Goal: Transaction & Acquisition: Subscribe to service/newsletter

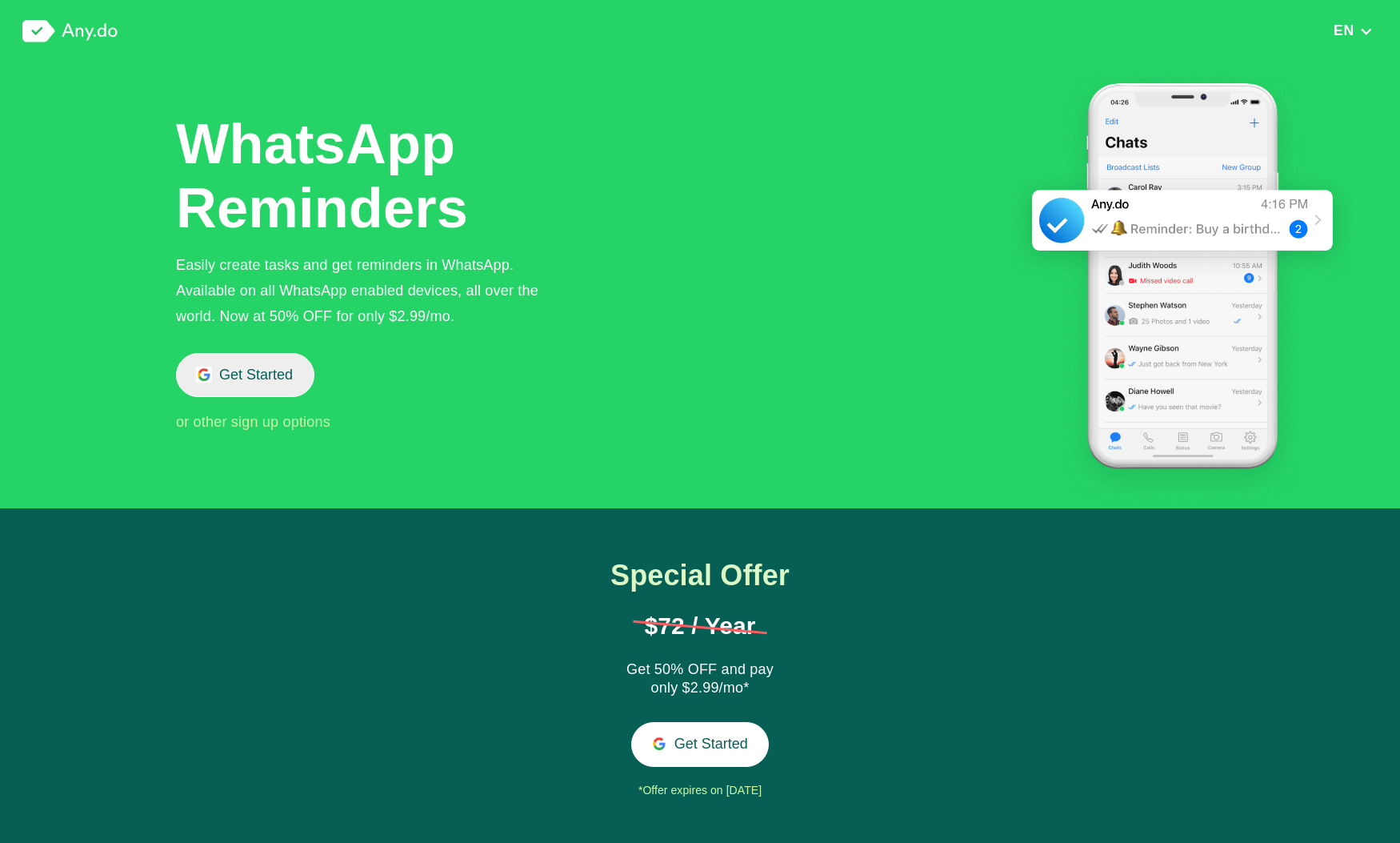
click at [292, 362] on button "Get Started" at bounding box center [245, 375] width 139 height 44
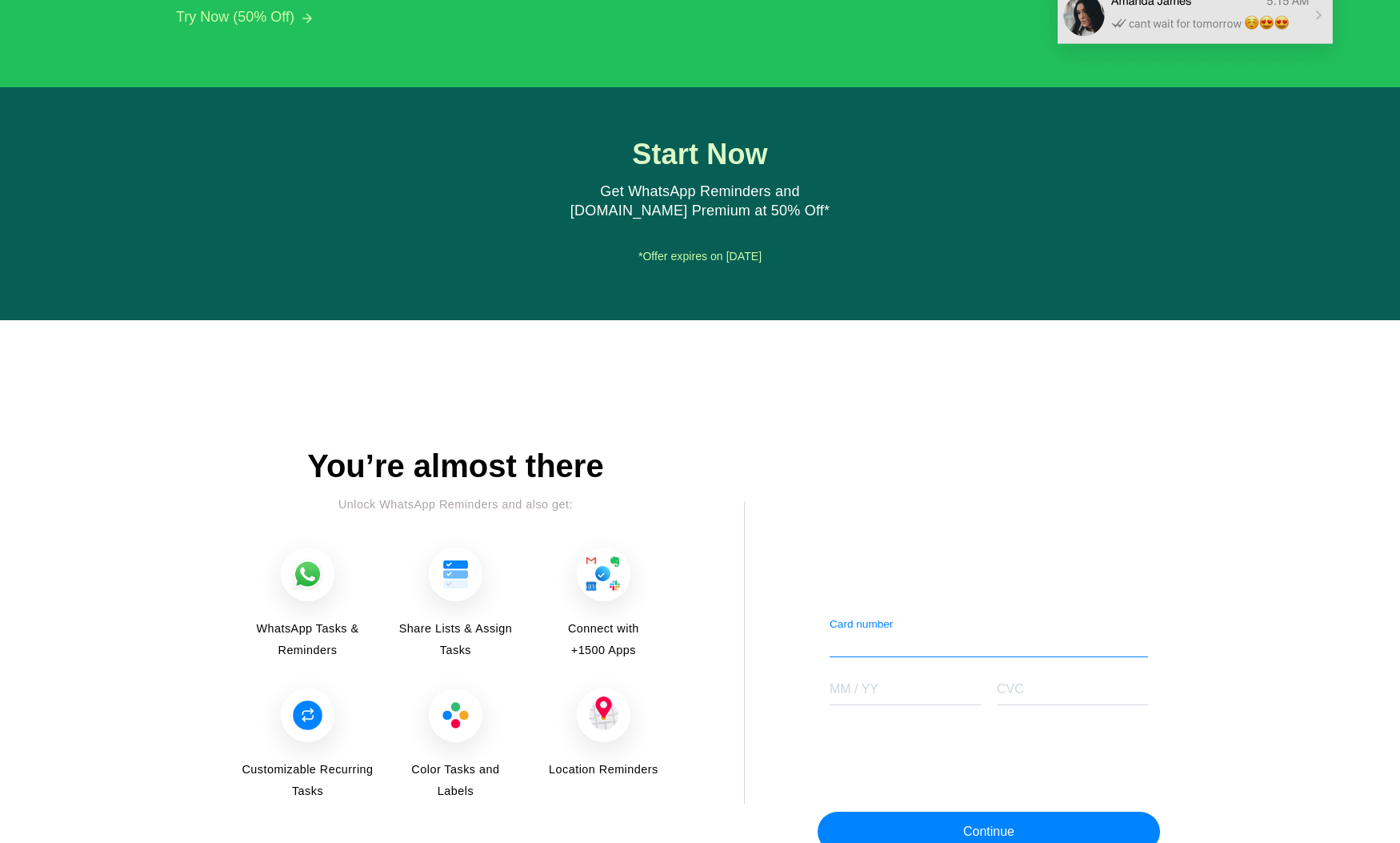
scroll to position [1703, 0]
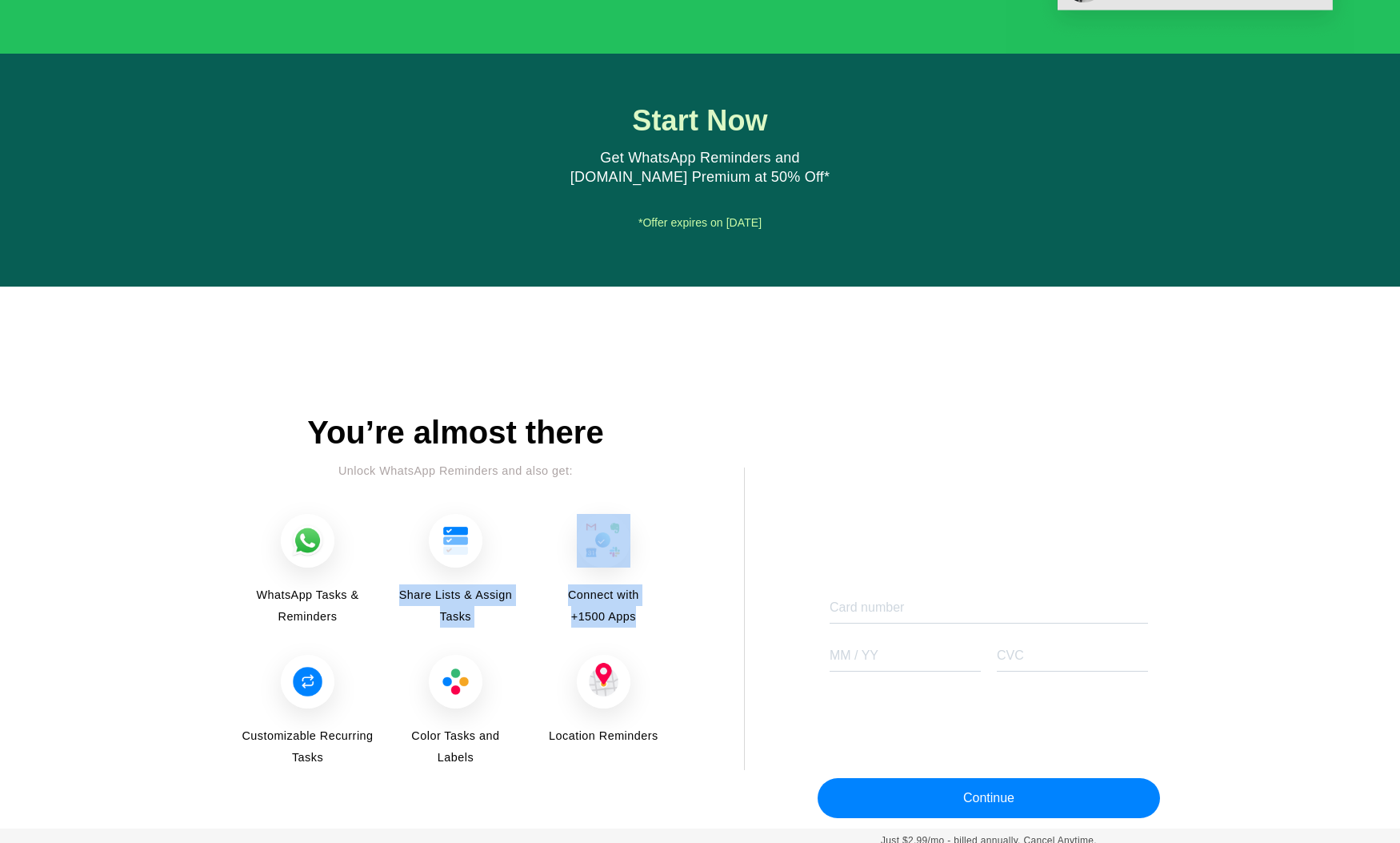
drag, startPoint x: 392, startPoint y: 584, endPoint x: 647, endPoint y: 615, distance: 256.9
click at [647, 615] on div "WhatsApp Tasks & Reminders Share Lists & Assign Tasks Connect with +1500 Apps C…" at bounding box center [456, 641] width 431 height 256
click at [647, 615] on span "Connect with +1500 Apps" at bounding box center [604, 605] width 90 height 43
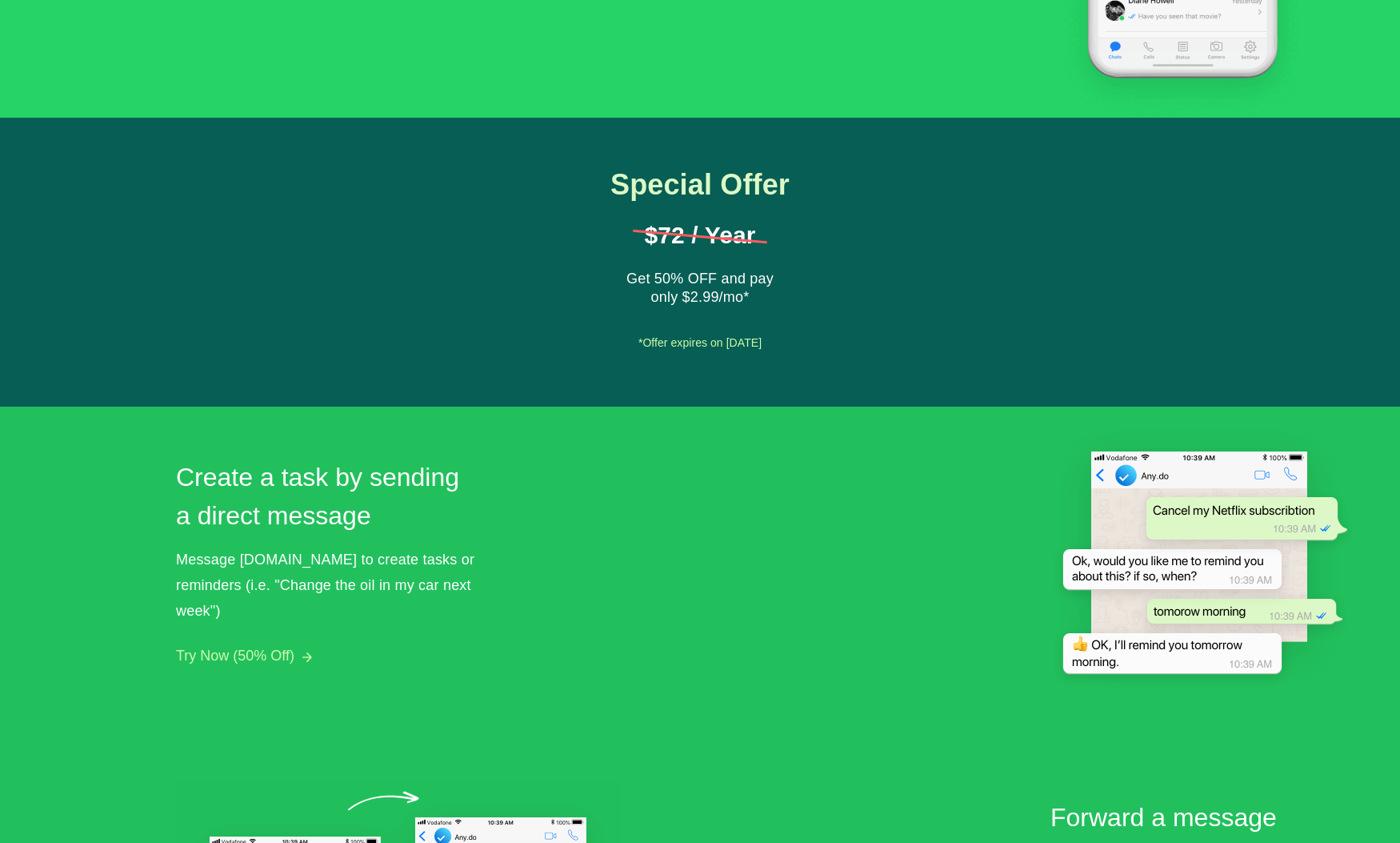
scroll to position [0, 0]
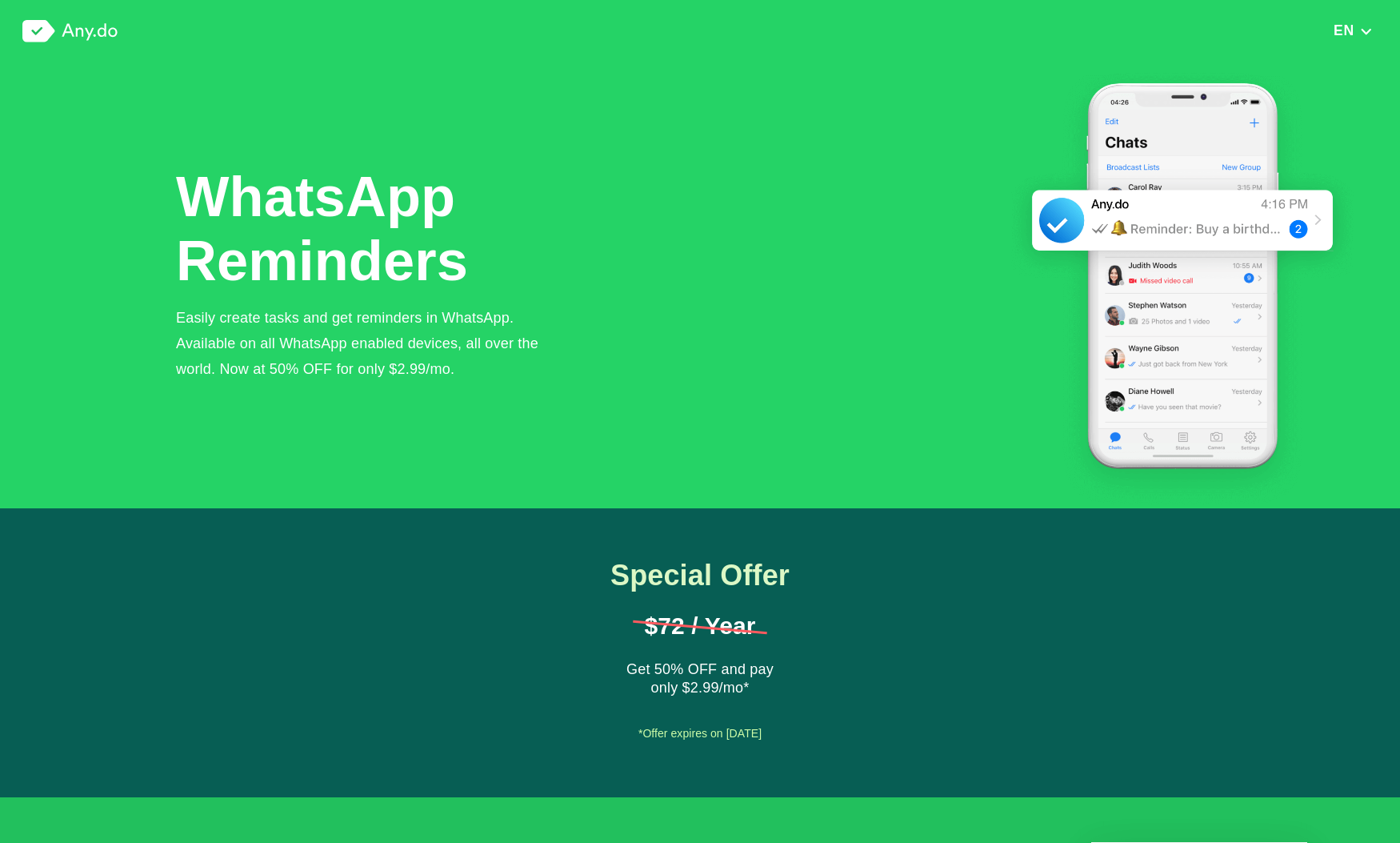
click at [1356, 33] on button "EN" at bounding box center [1353, 30] width 49 height 17
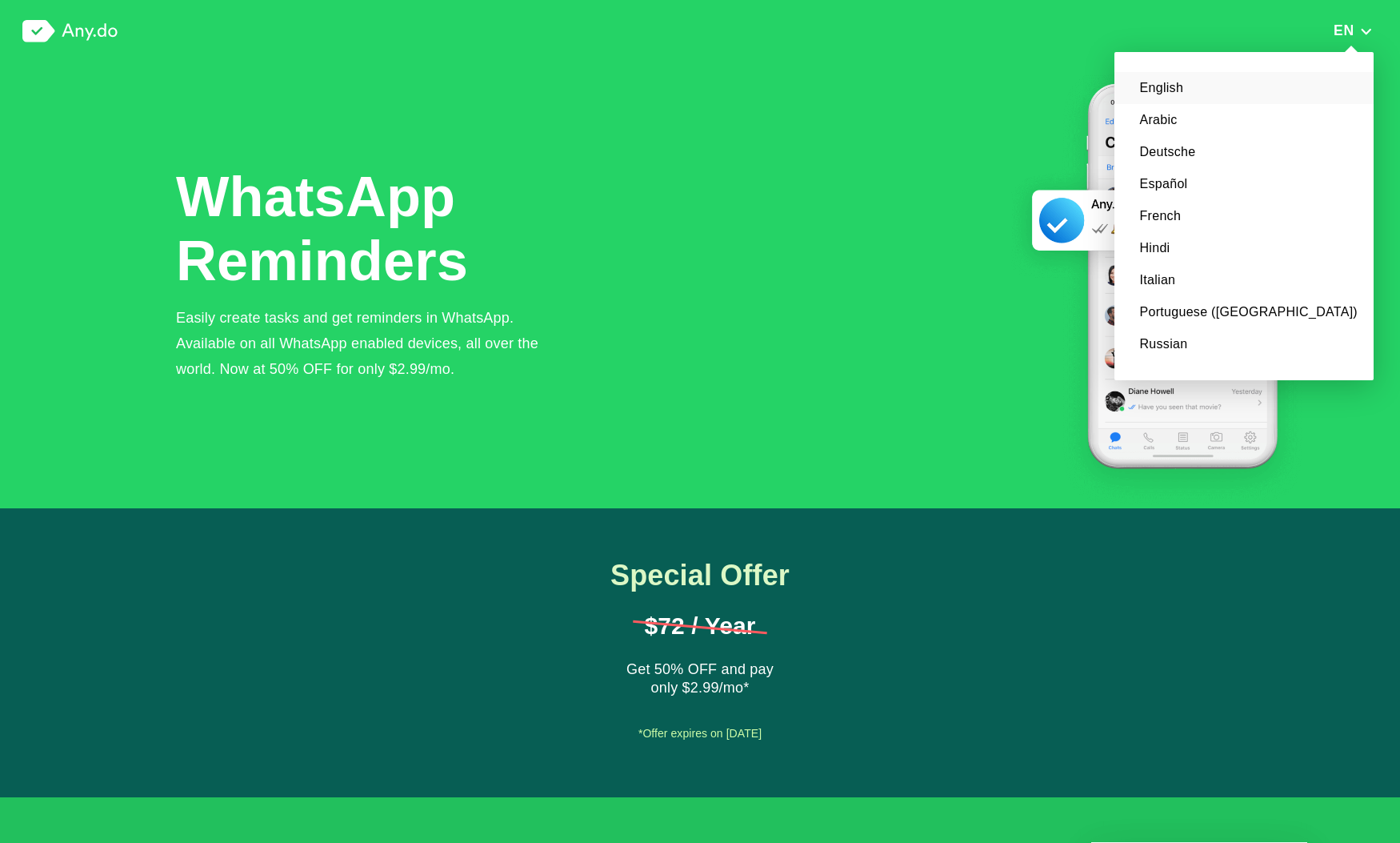
click at [1357, 33] on button "EN" at bounding box center [1353, 30] width 49 height 17
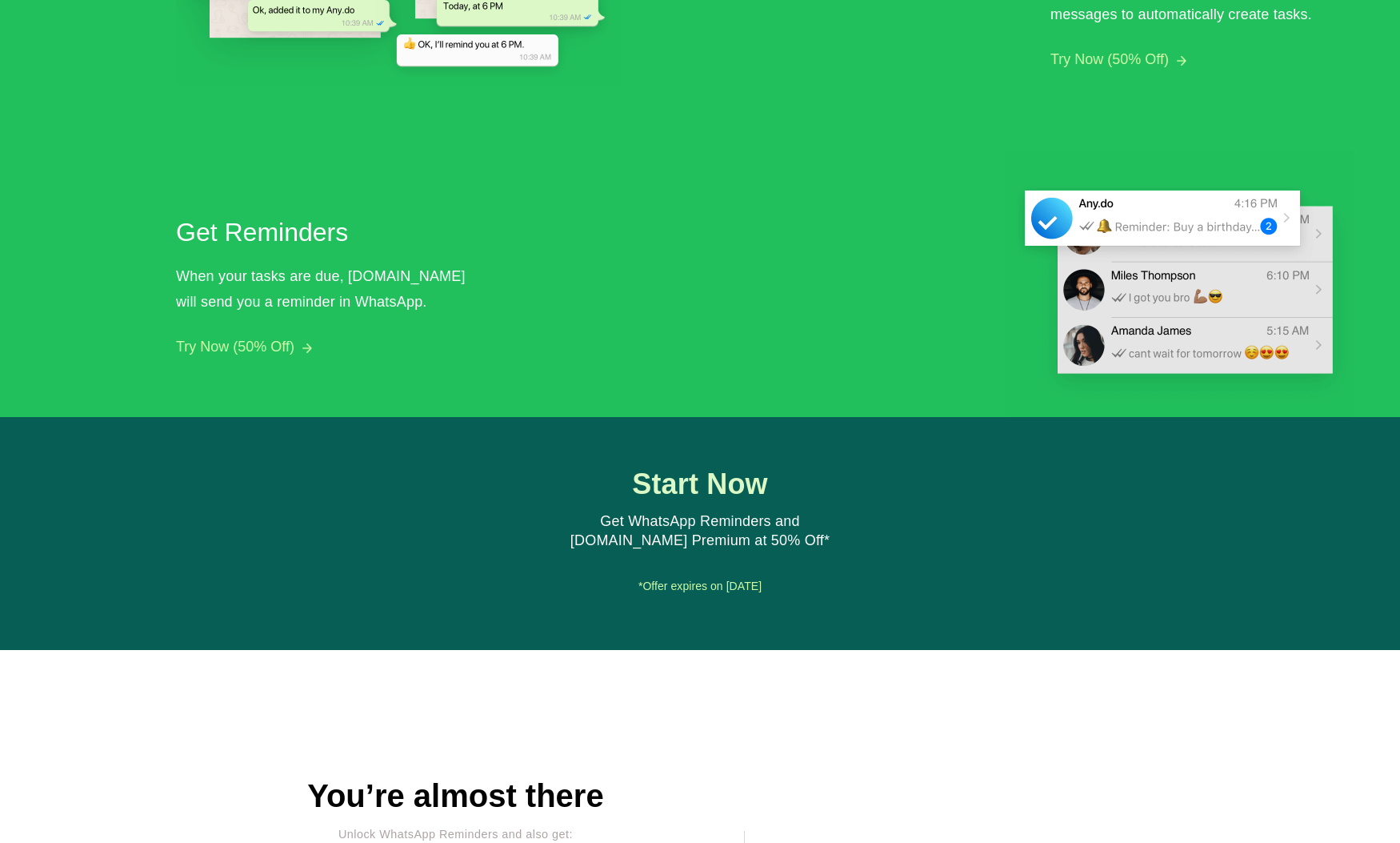
scroll to position [1703, 0]
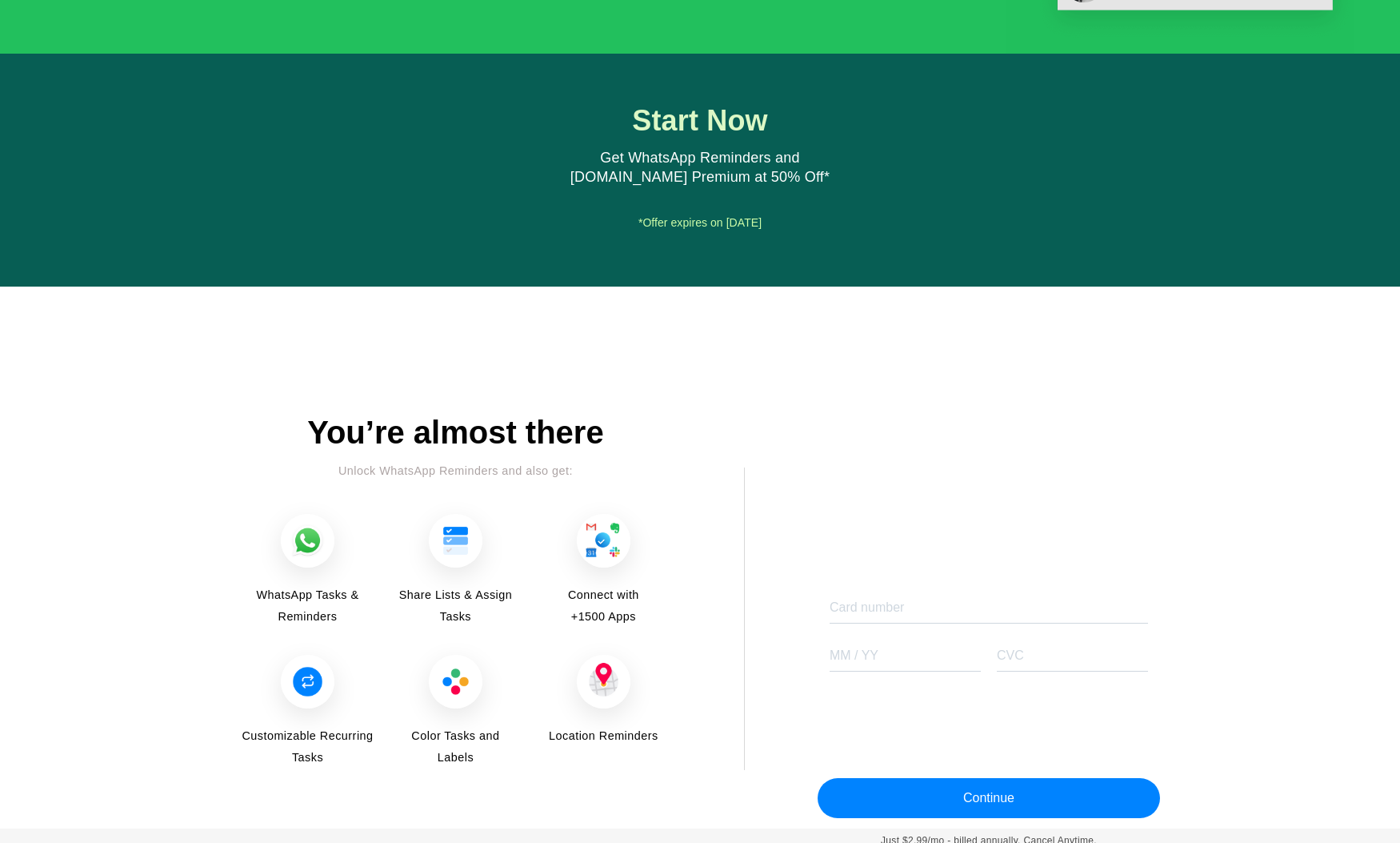
click at [598, 522] on img at bounding box center [604, 540] width 53 height 53
click at [525, 468] on div "Unlock WhatsApp Reminders and also get:" at bounding box center [456, 471] width 431 height 22
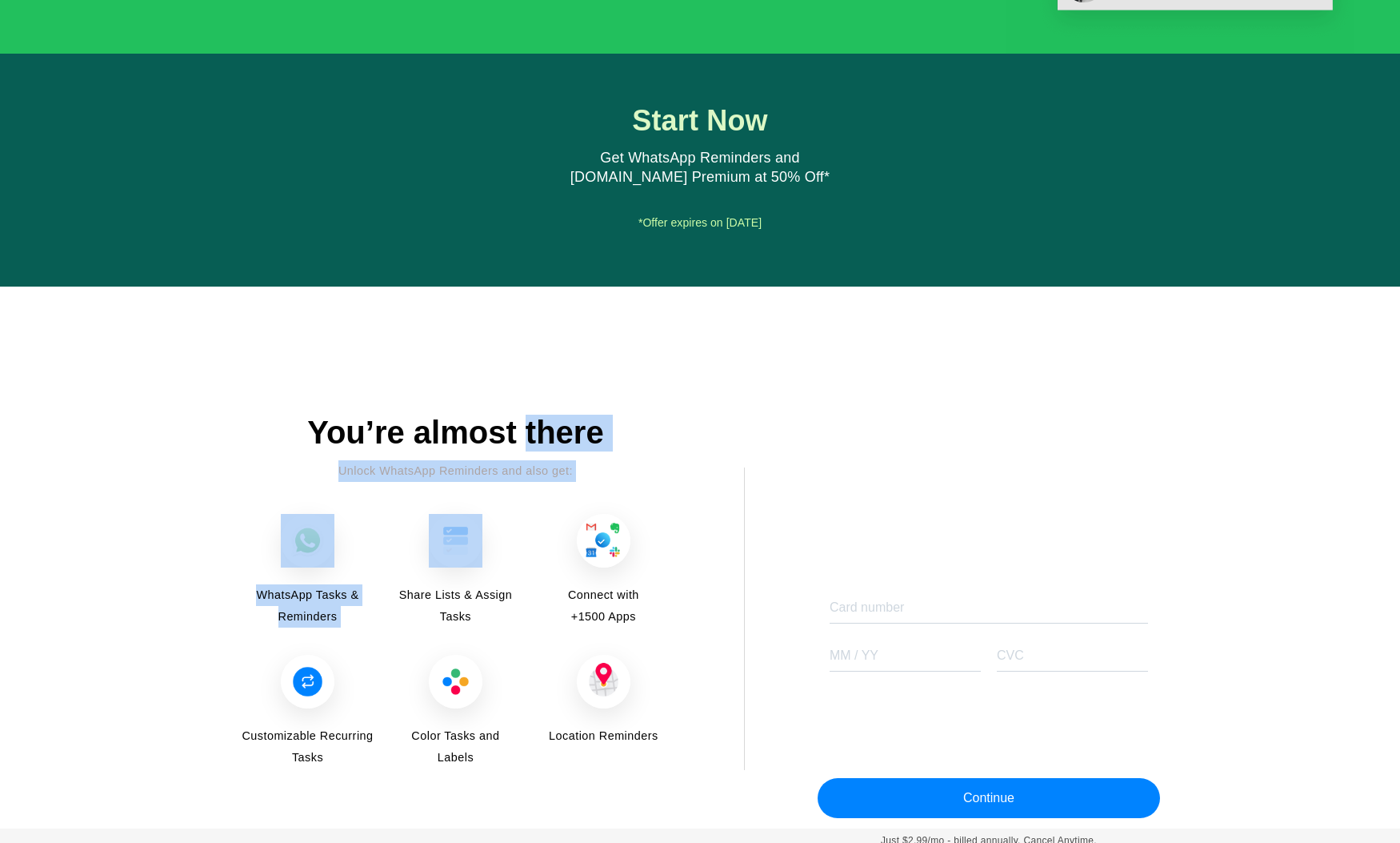
drag, startPoint x: 527, startPoint y: 437, endPoint x: 518, endPoint y: 480, distance: 43.9
click at [518, 480] on div "You’re almost there Unlock WhatsApp Reminders and also get: WhatsApp Tasks & Re…" at bounding box center [456, 592] width 431 height 355
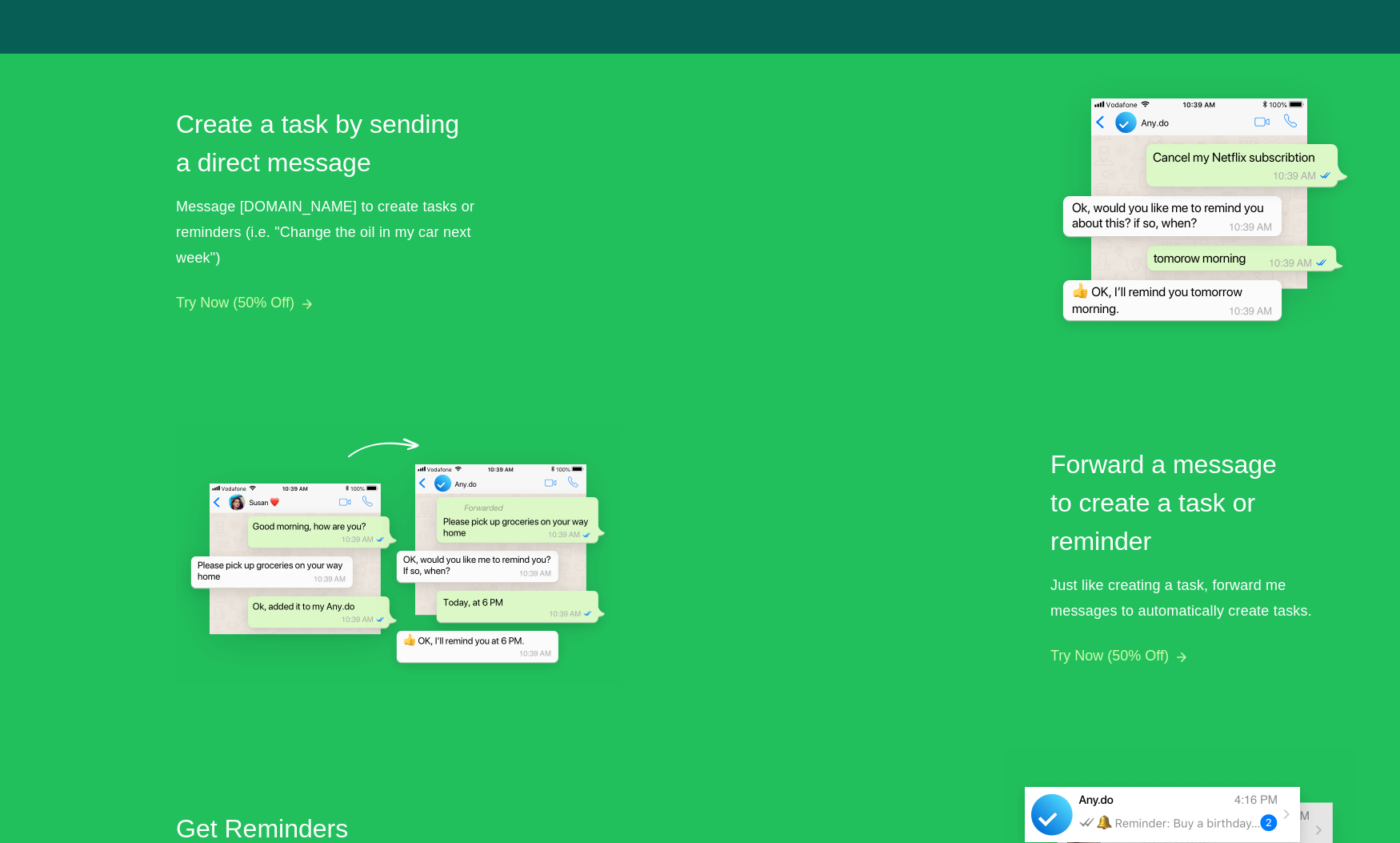
scroll to position [0, 0]
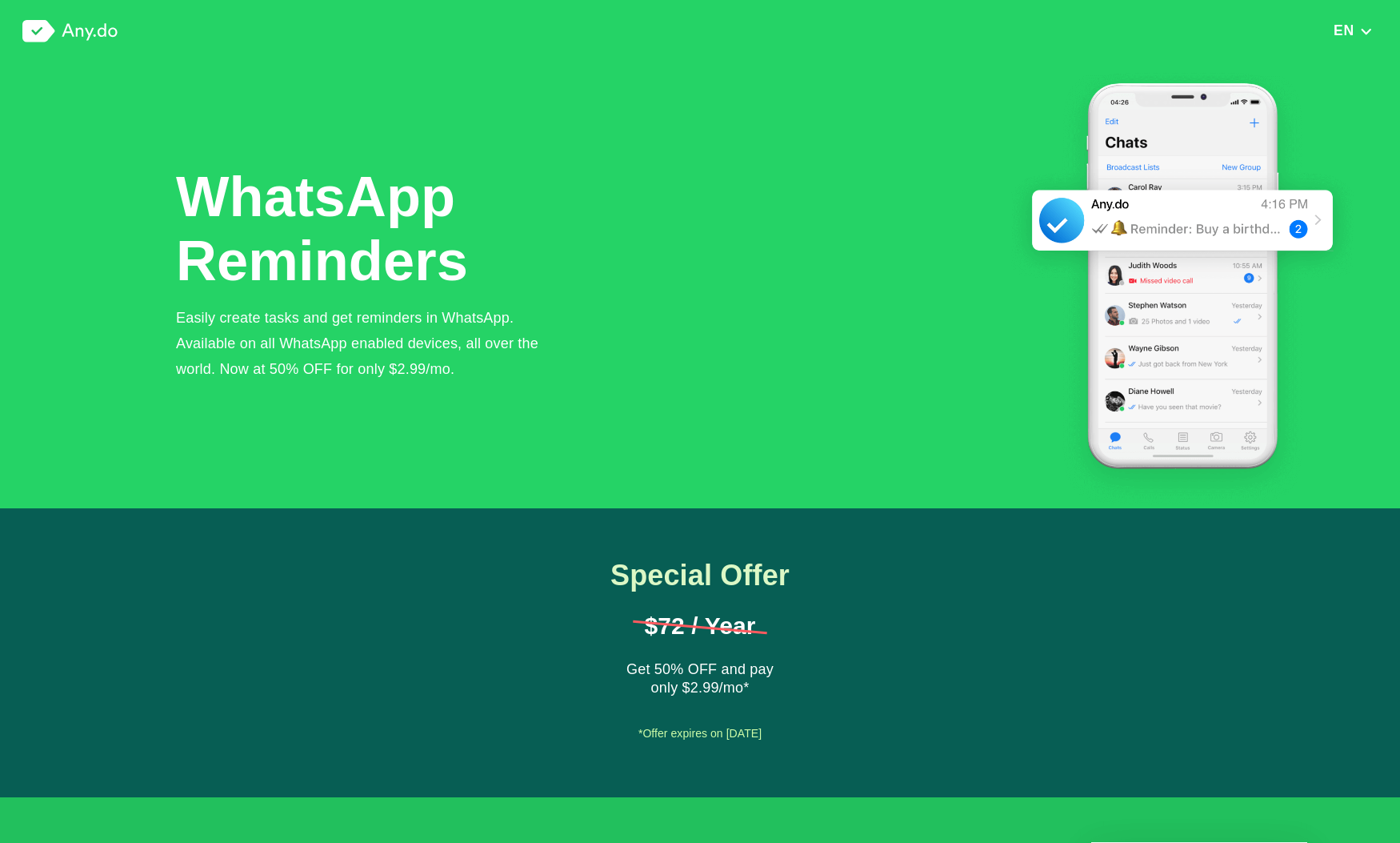
click at [66, 32] on img at bounding box center [70, 31] width 95 height 22
click at [37, 32] on img at bounding box center [70, 31] width 95 height 22
click at [116, 30] on img at bounding box center [70, 31] width 95 height 22
click at [728, 354] on div "WhatsApp Reminders Easily create tasks and get reminders in WhatsApp. Available…" at bounding box center [765, 285] width 1179 height 446
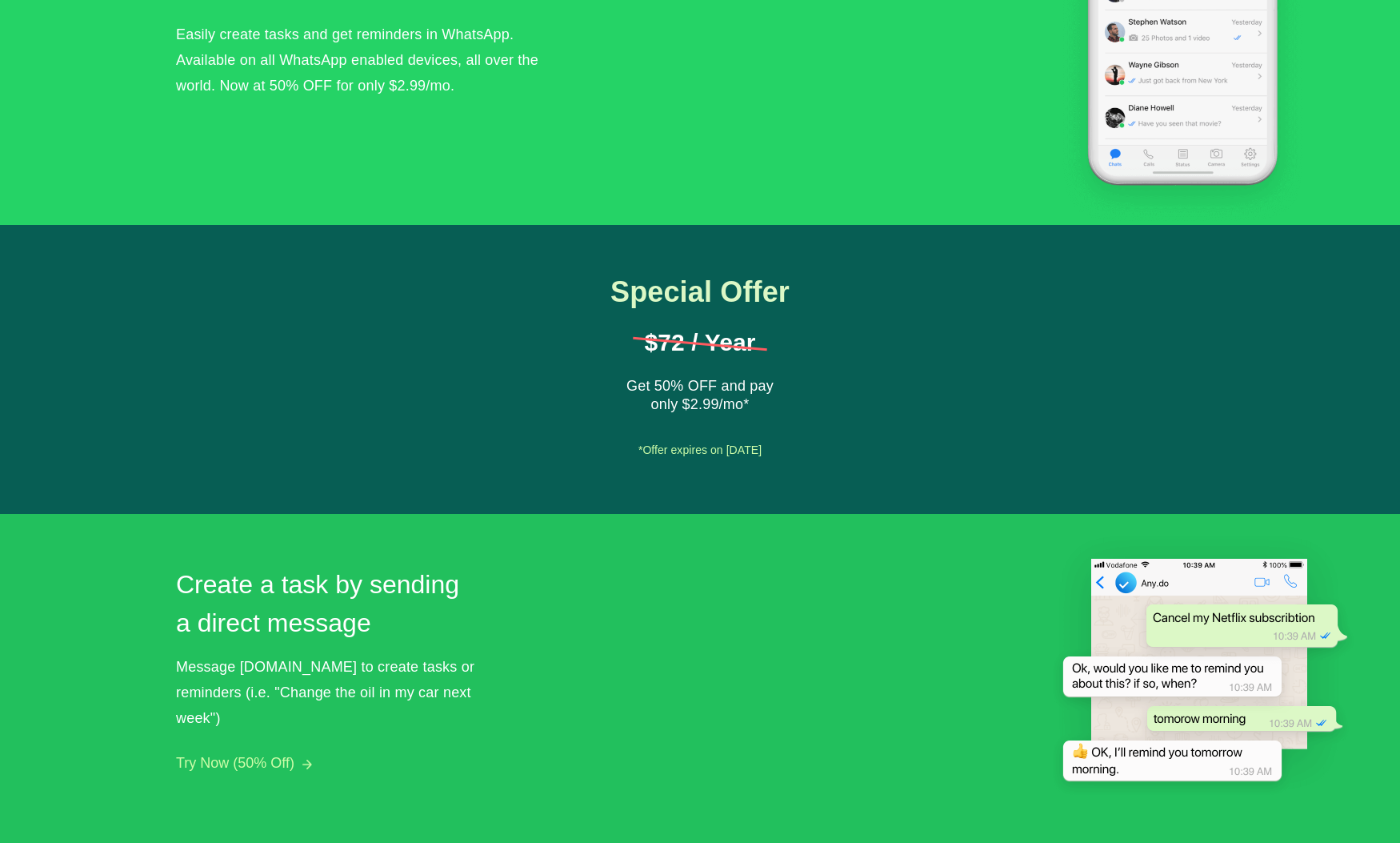
scroll to position [598, 0]
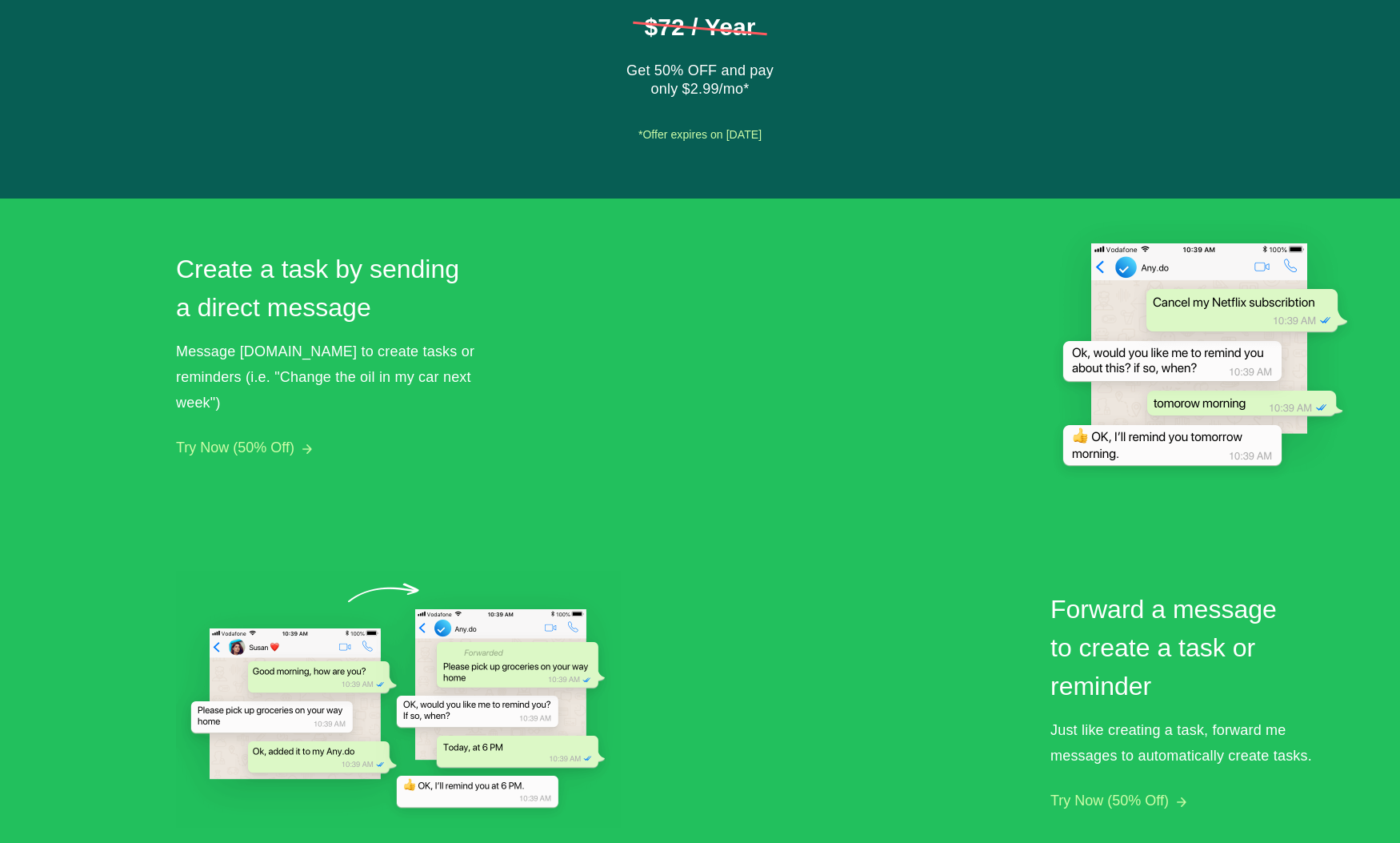
click at [396, 370] on div "Message [DOMAIN_NAME] to create tasks or reminders (i.e. "Change the oil in my …" at bounding box center [328, 377] width 304 height 77
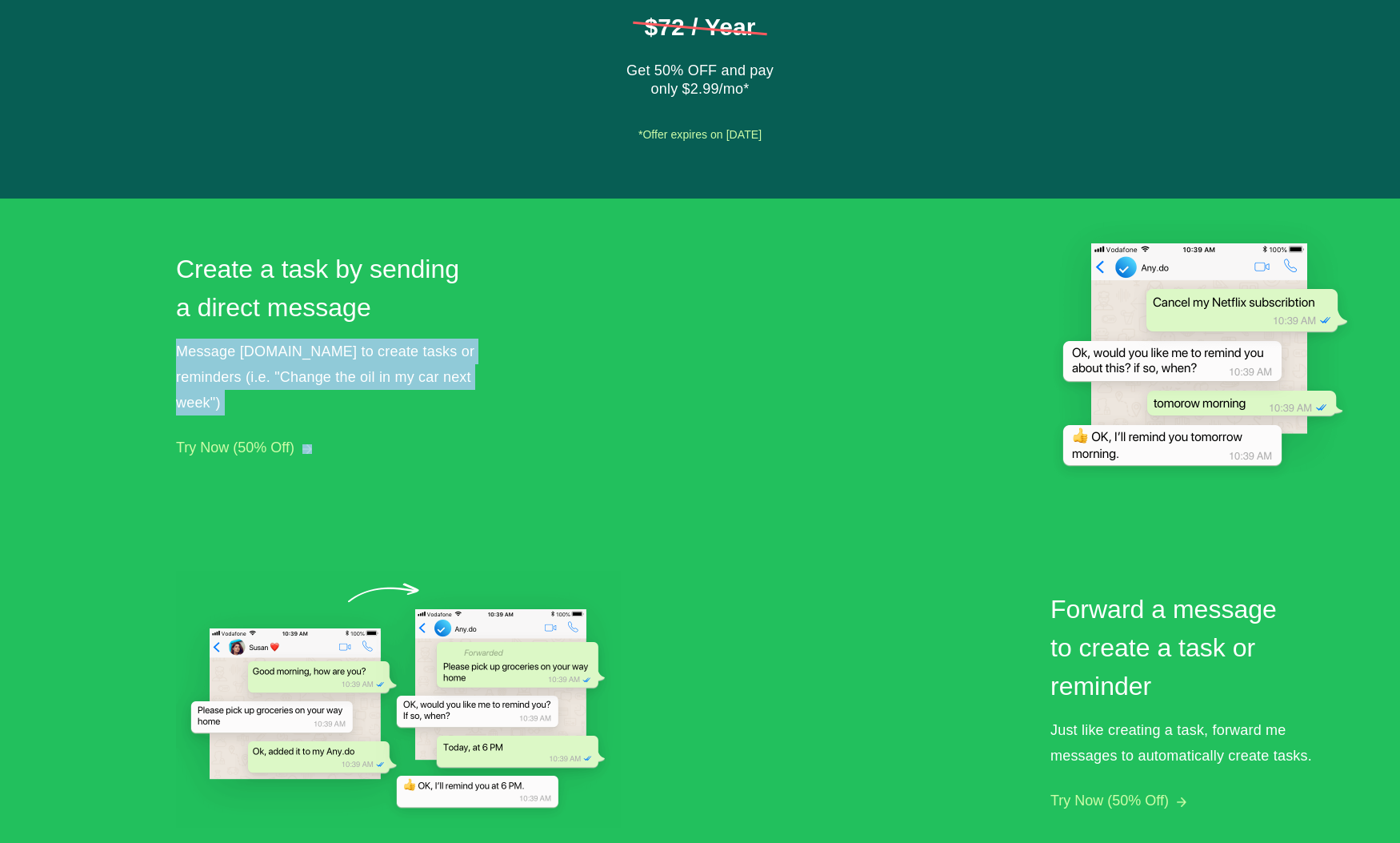
click at [398, 371] on div "Message [DOMAIN_NAME] to create tasks or reminders (i.e. "Change the oil in my …" at bounding box center [328, 377] width 304 height 77
click at [399, 371] on div "Message [DOMAIN_NAME] to create tasks or reminders (i.e. "Change the oil in my …" at bounding box center [328, 377] width 304 height 77
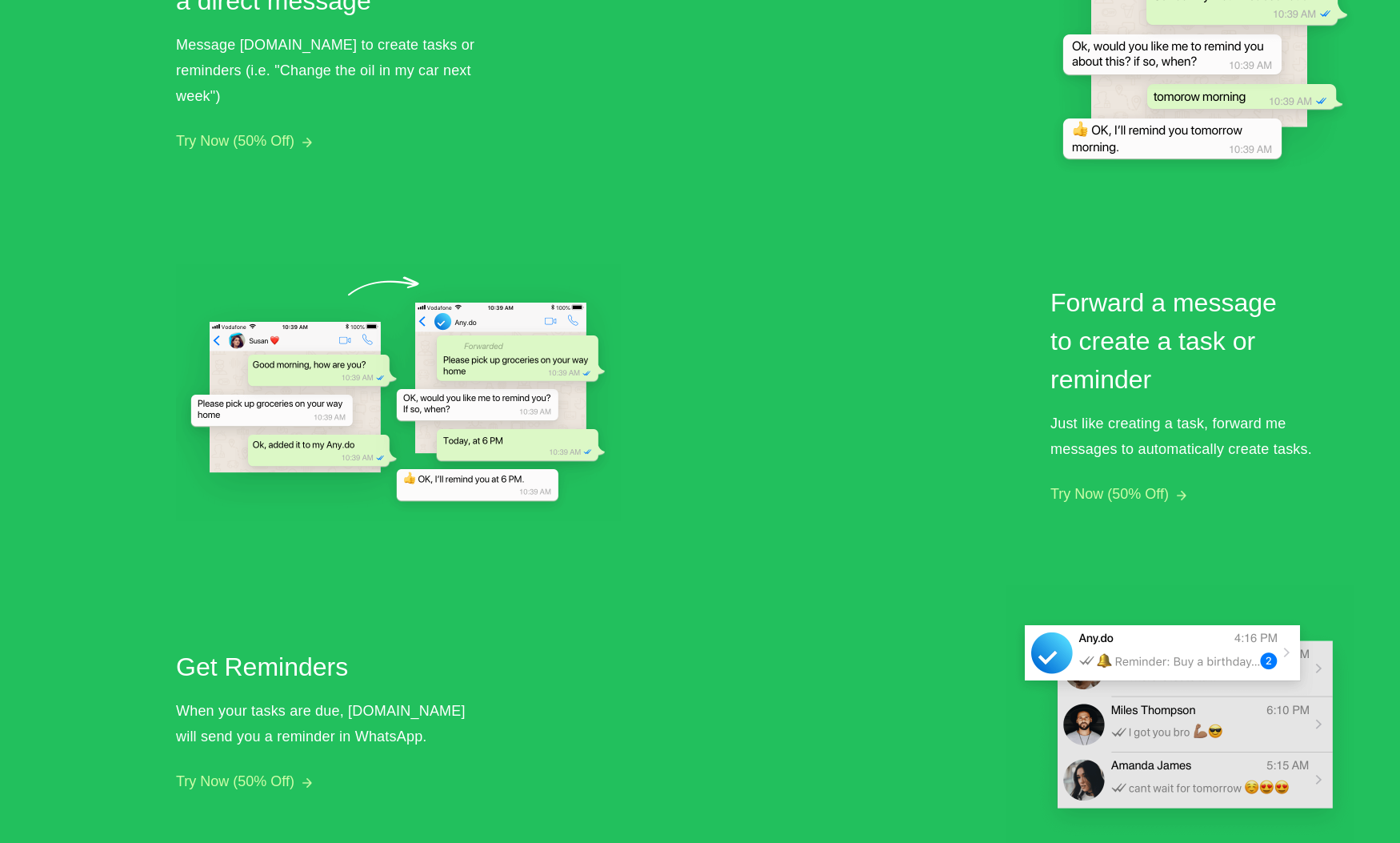
scroll to position [1019, 0]
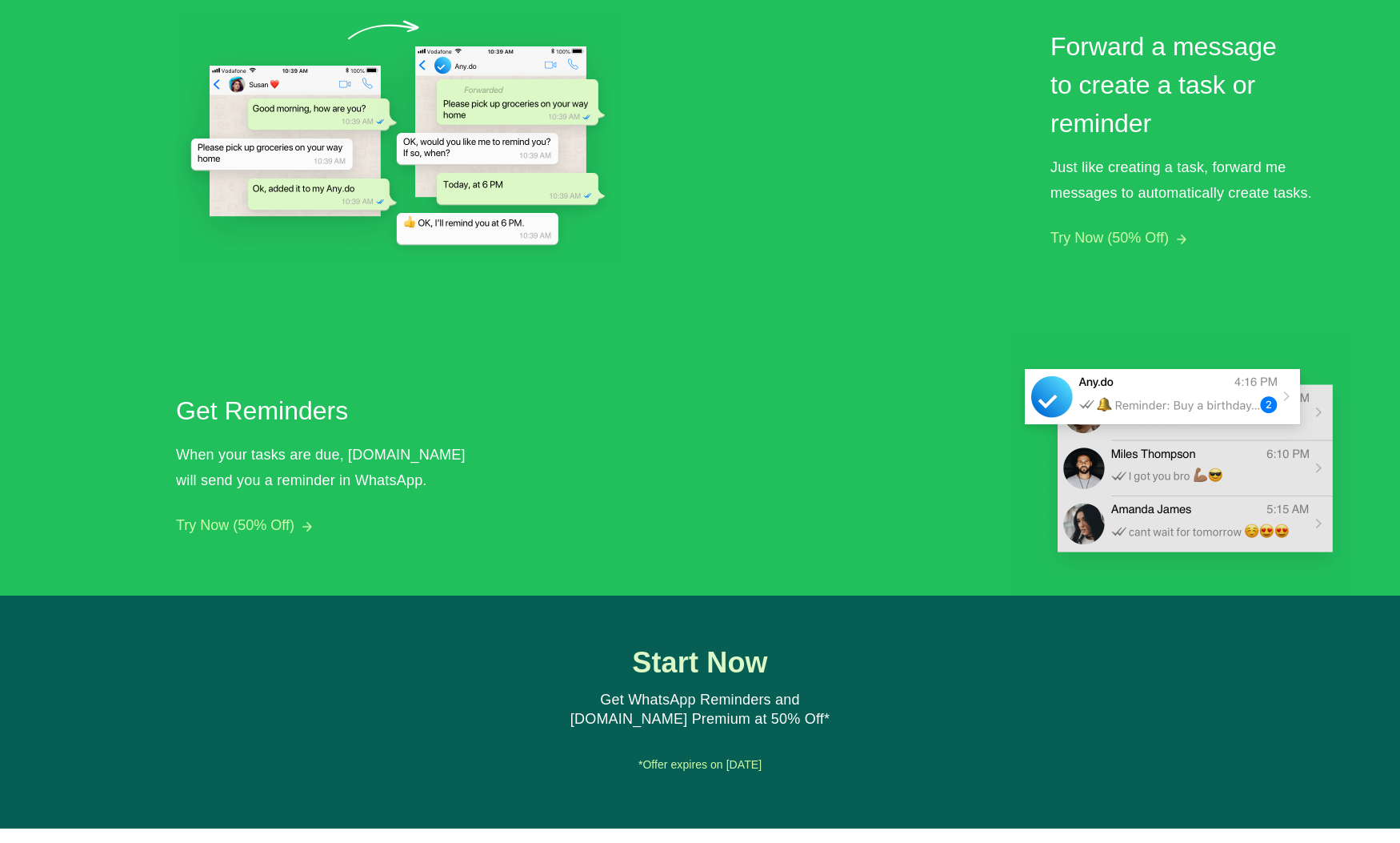
click at [280, 529] on button "Try Now (50% Off)" at bounding box center [235, 525] width 118 height 17
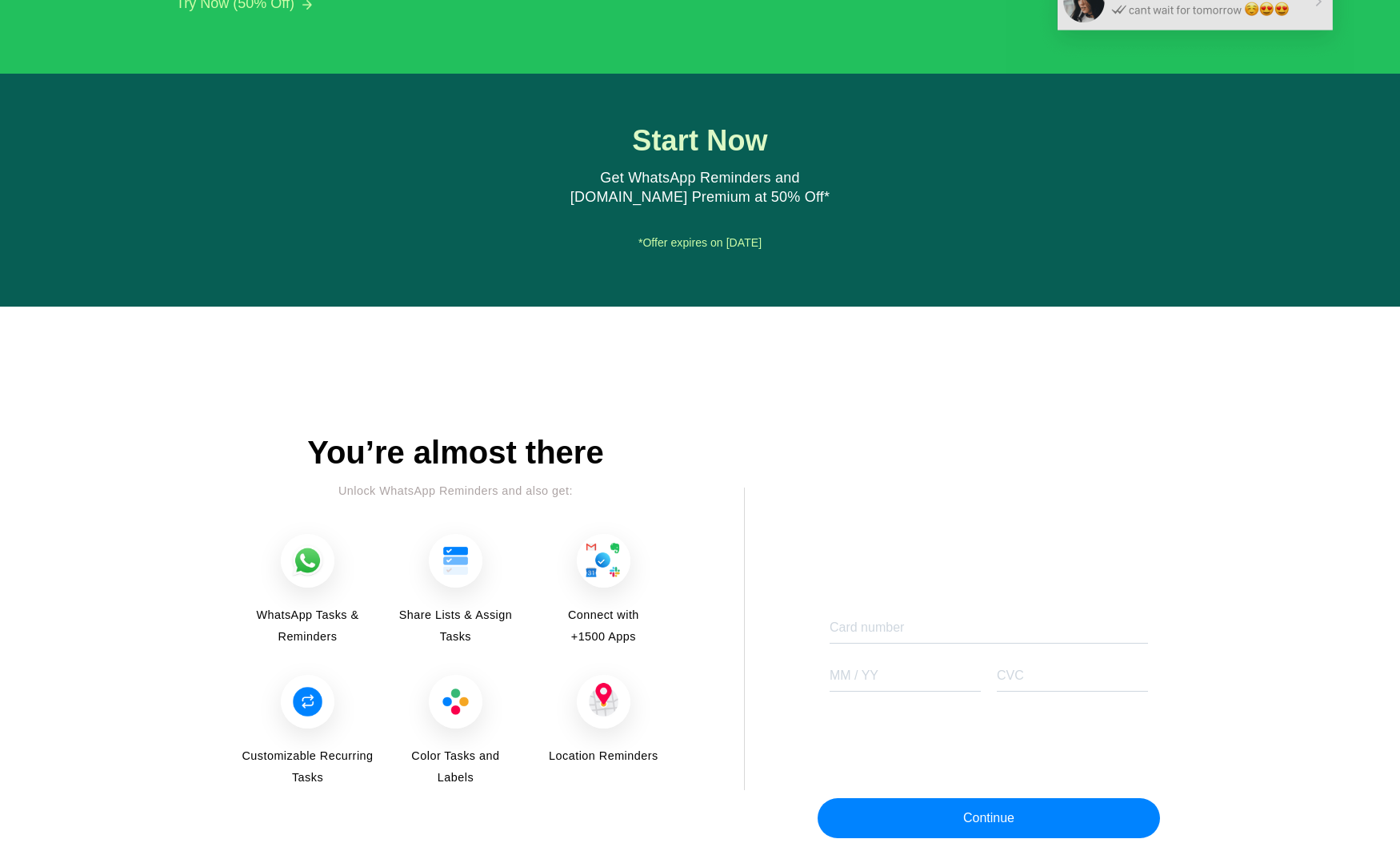
scroll to position [1703, 0]
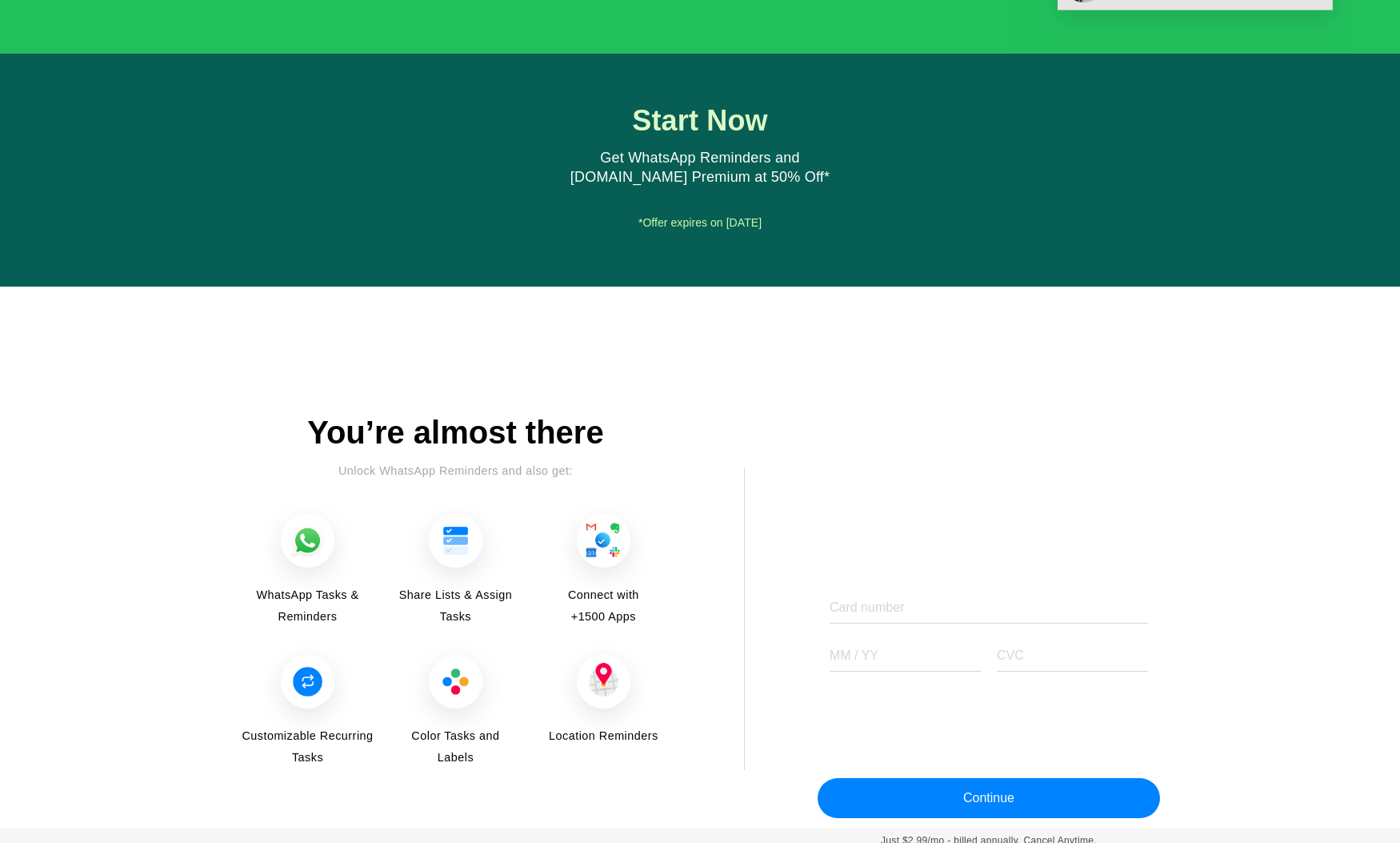
click at [697, 201] on div "Start Now Get WhatsApp Reminders and [DOMAIN_NAME] Premium at 50% Off* Get Star…" at bounding box center [700, 170] width 463 height 130
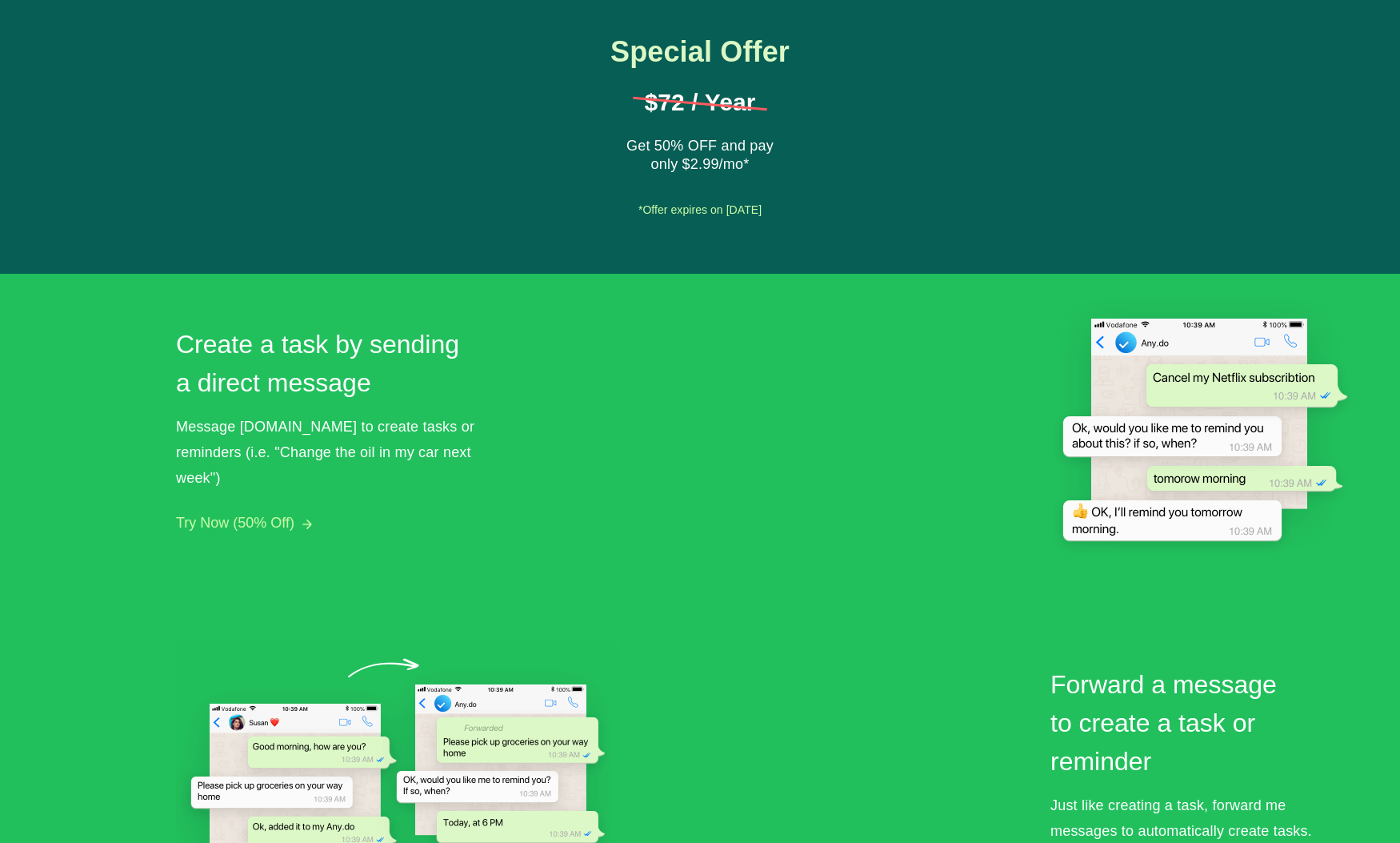
scroll to position [0, 0]
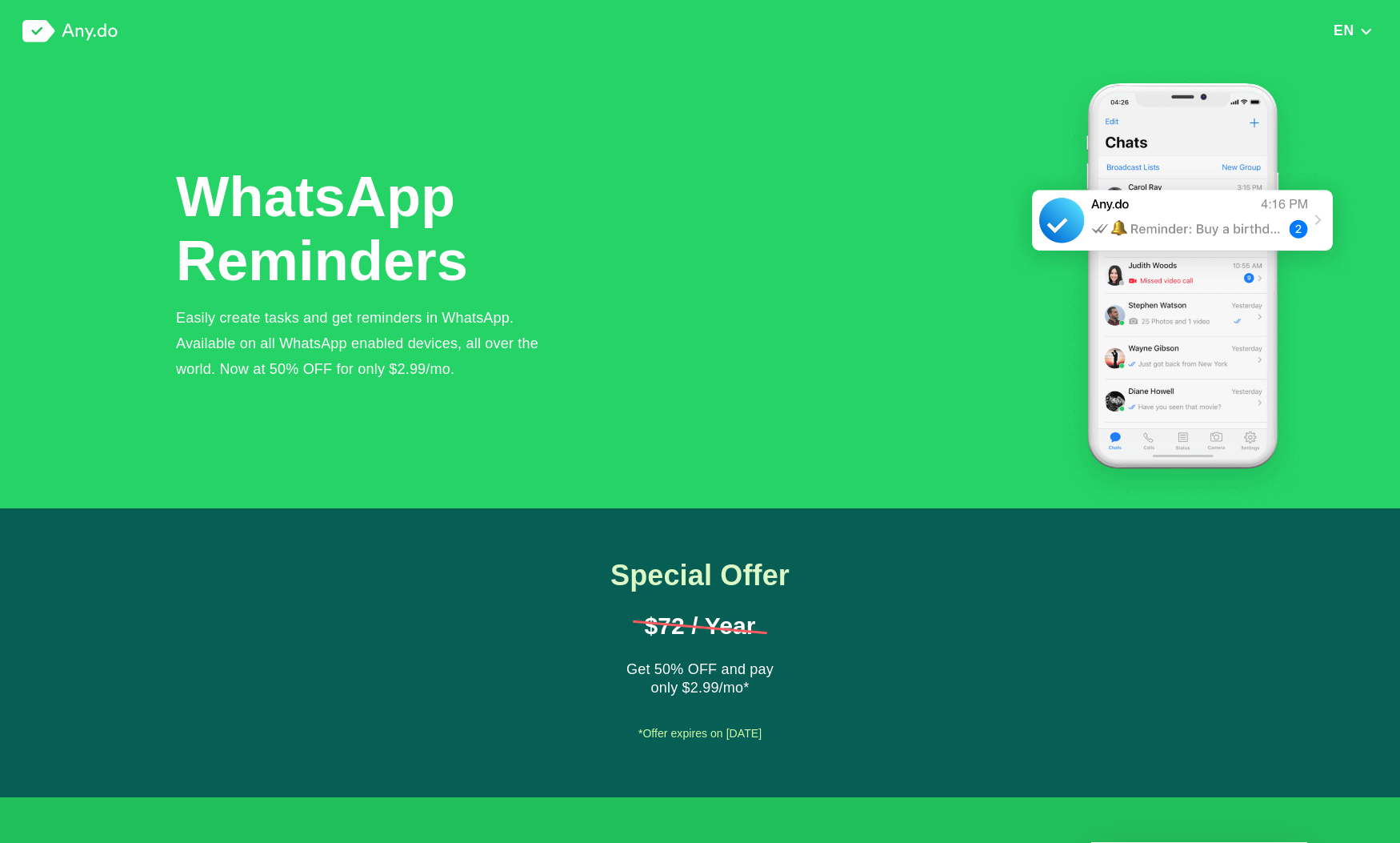
click at [88, 17] on div "EN English Arabic Deutsche Español French Hindi Italian Portuguese ([GEOGRAPHIC…" at bounding box center [700, 31] width 1400 height 62
